Goal: Information Seeking & Learning: Learn about a topic

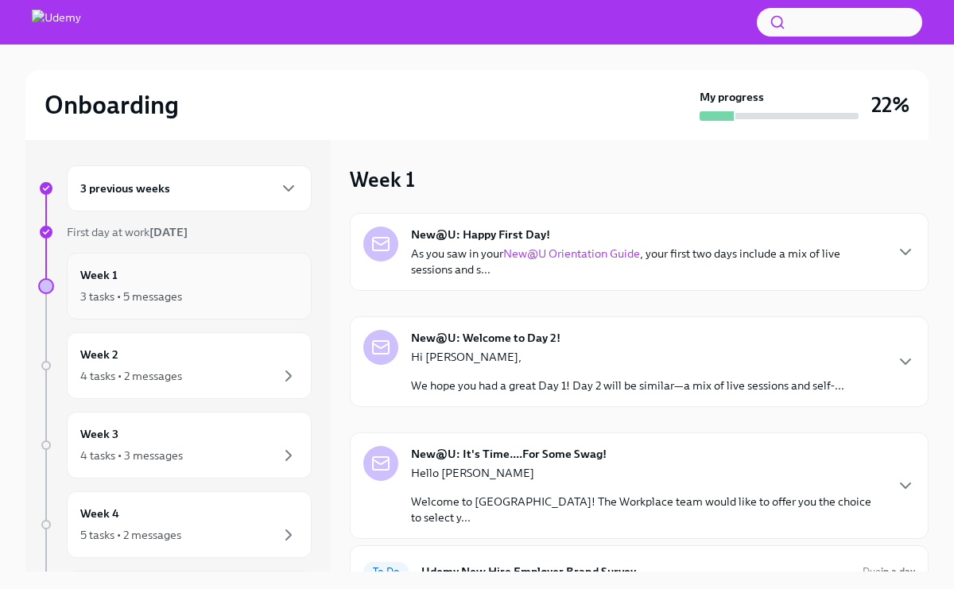
click at [251, 290] on div "3 tasks • 5 messages" at bounding box center [189, 296] width 218 height 19
click at [600, 273] on p "As you saw in your New@U Orientation Guide , your first two days include a mix …" at bounding box center [647, 262] width 472 height 32
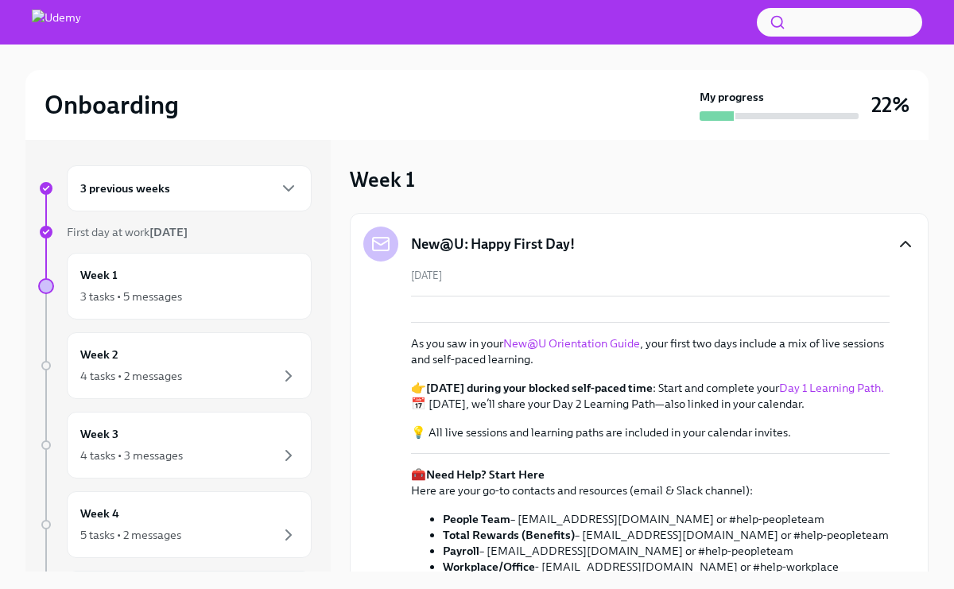
click at [913, 247] on icon "button" at bounding box center [905, 244] width 19 height 19
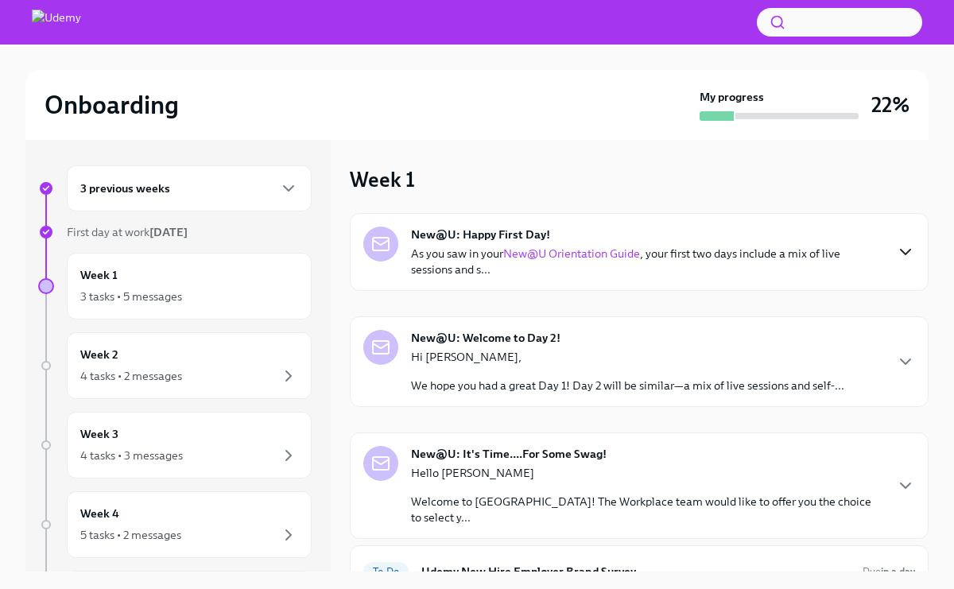
click at [941, 332] on div "Onboarding My progress 22% 3 previous weeks First day at work [DATE] Week 1 3 t…" at bounding box center [477, 318] width 954 height 546
click at [947, 147] on div "Onboarding My progress 22% 3 previous weeks First day at work [DATE] Week 1 3 t…" at bounding box center [477, 316] width 954 height 546
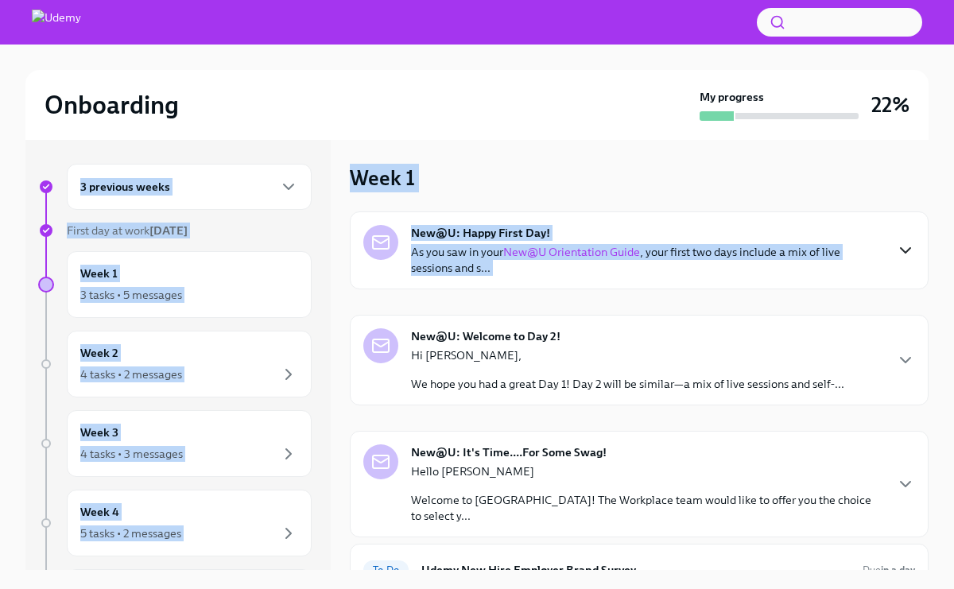
drag, startPoint x: 947, startPoint y: 131, endPoint x: 950, endPoint y: 223, distance: 92.3
click at [950, 223] on div "Onboarding My progress 22% 3 previous weeks First day at work [DATE] Week 1 3 t…" at bounding box center [477, 316] width 954 height 546
click at [656, 190] on div "Week 1 New@U: Happy First Day! As you saw in your New@U Orientation Guide , you…" at bounding box center [639, 487] width 579 height 647
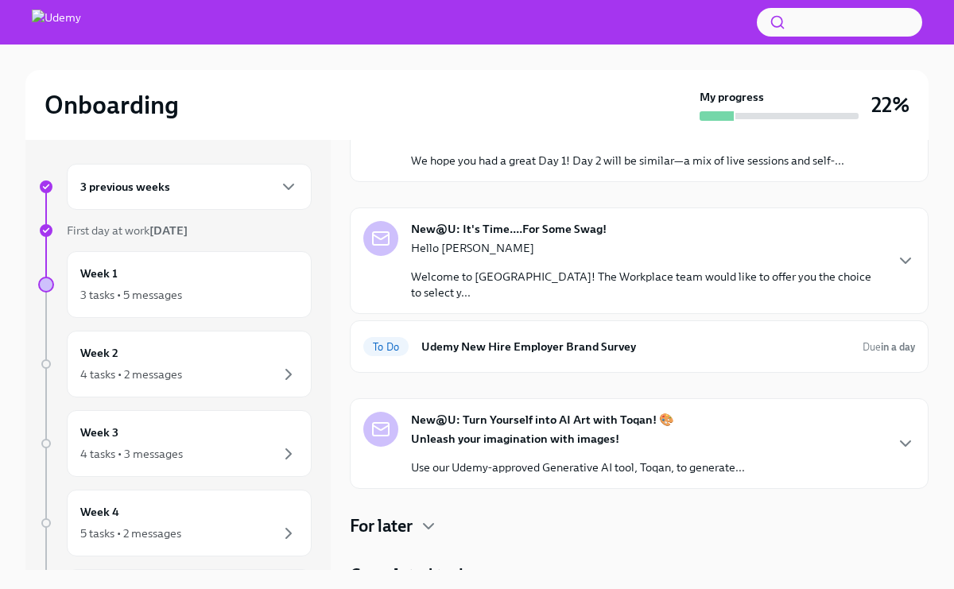
scroll to position [225, 0]
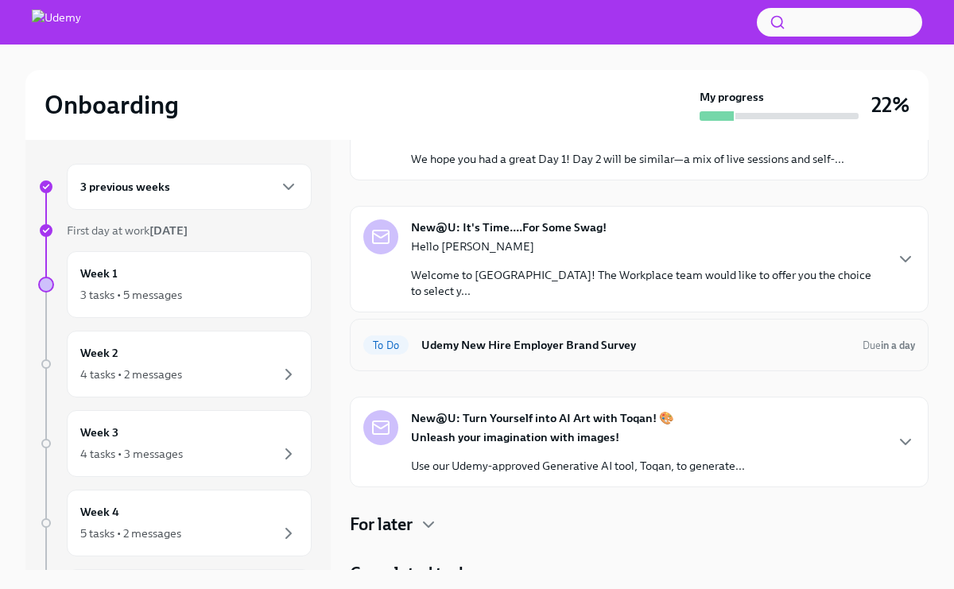
click at [721, 336] on h6 "Udemy New Hire Employer Brand Survey" at bounding box center [636, 344] width 429 height 17
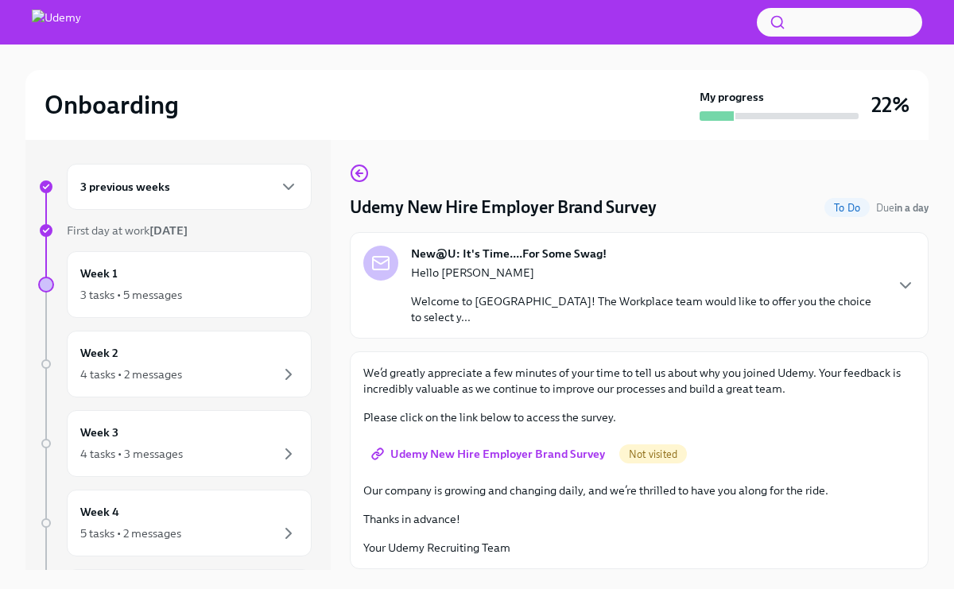
click at [915, 276] on div "New@U: It's Time....For Some Swag! Hello [PERSON_NAME] Welcome to [GEOGRAPHIC_D…" at bounding box center [639, 285] width 579 height 107
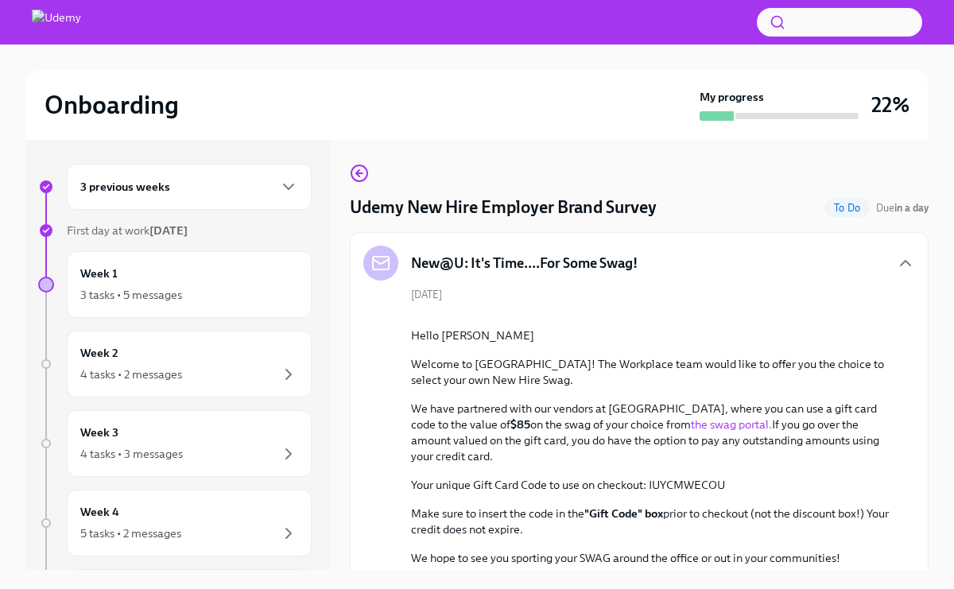
click at [408, 494] on div "[DATE] Hello [PERSON_NAME] Welcome to Udemy! The Workplace team would like to o…" at bounding box center [639, 461] width 552 height 349
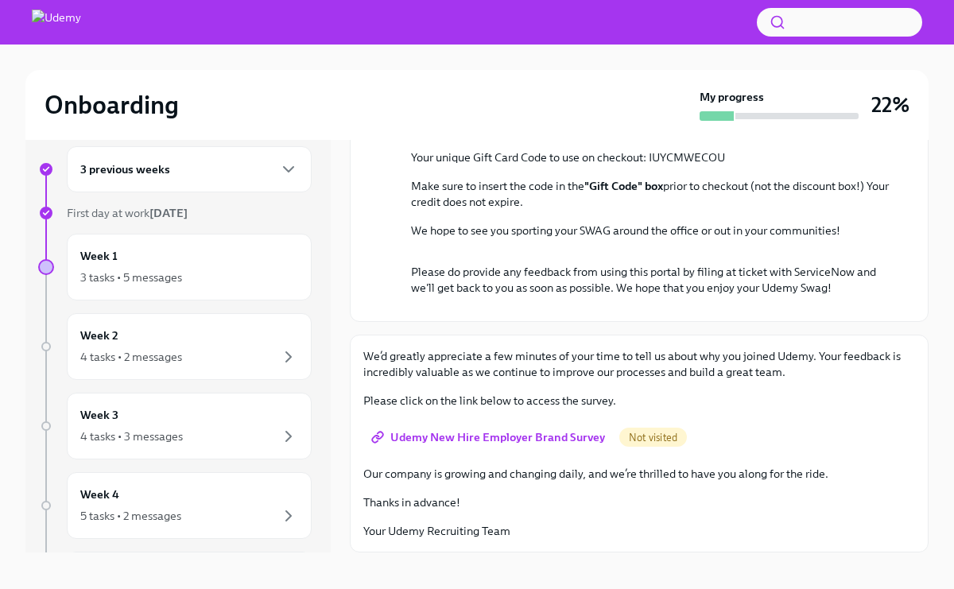
scroll to position [27, 0]
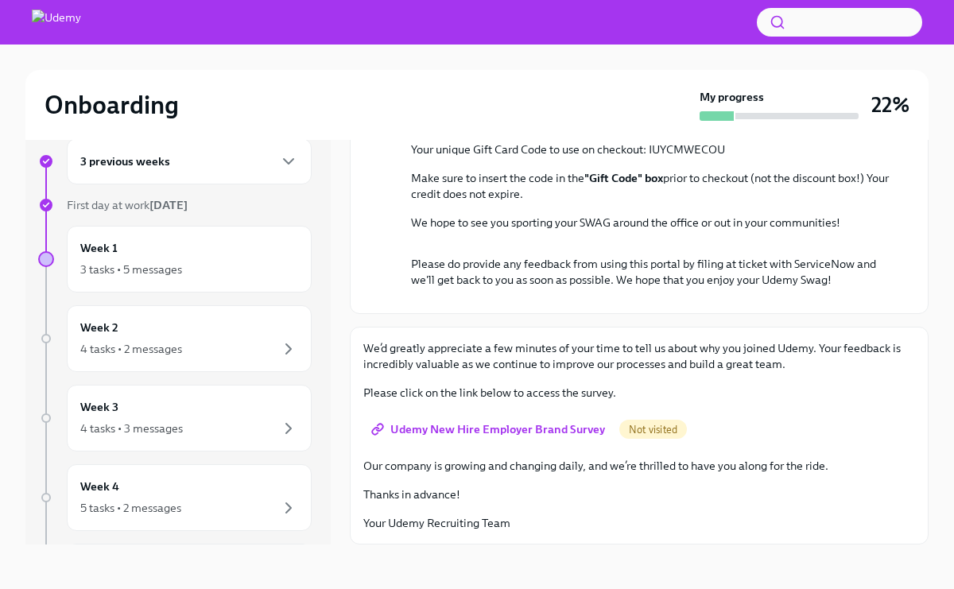
click at [453, 422] on span "Udemy New Hire Employer Brand Survey" at bounding box center [490, 430] width 231 height 16
